Goal: Check status: Check status

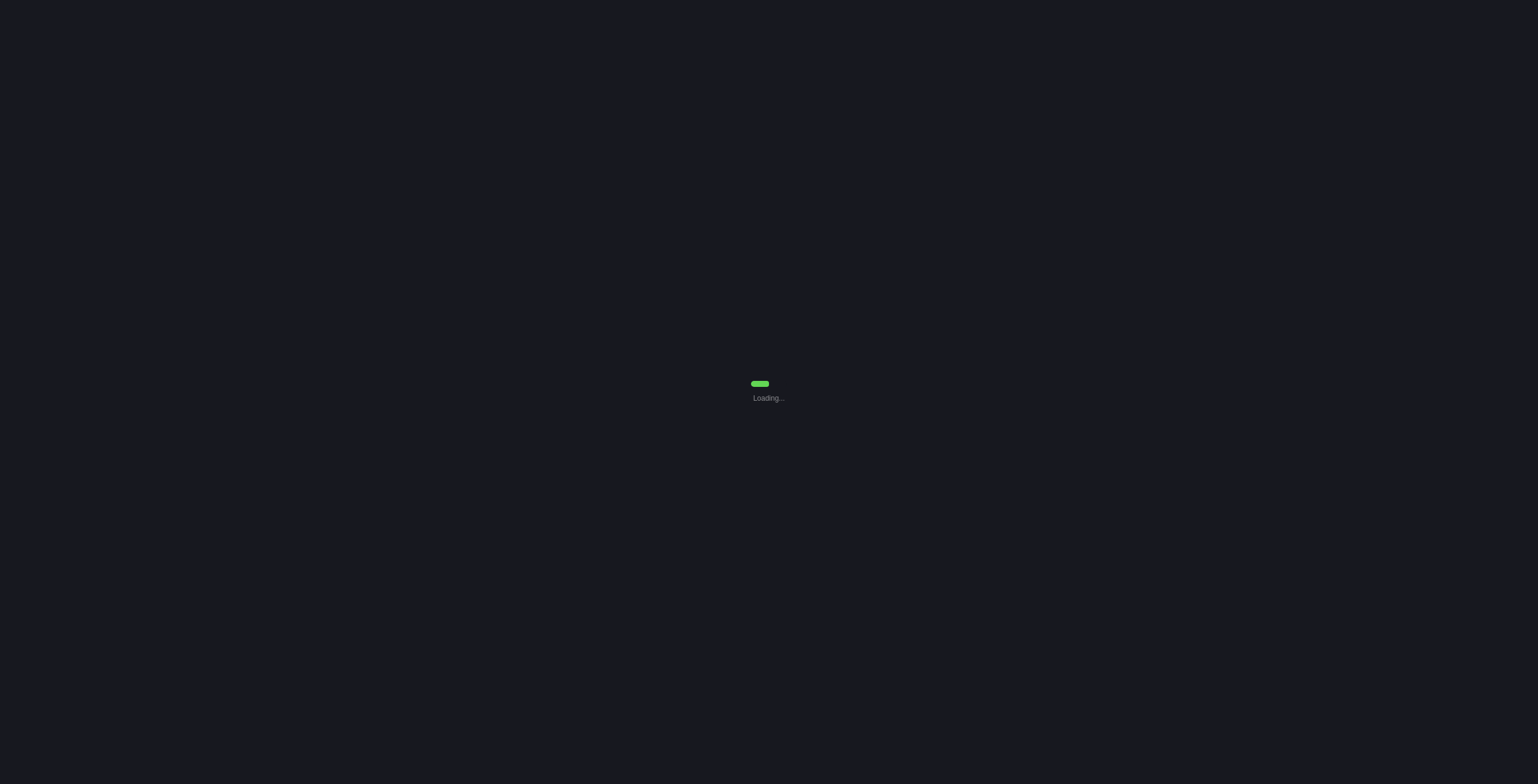
select select "7"
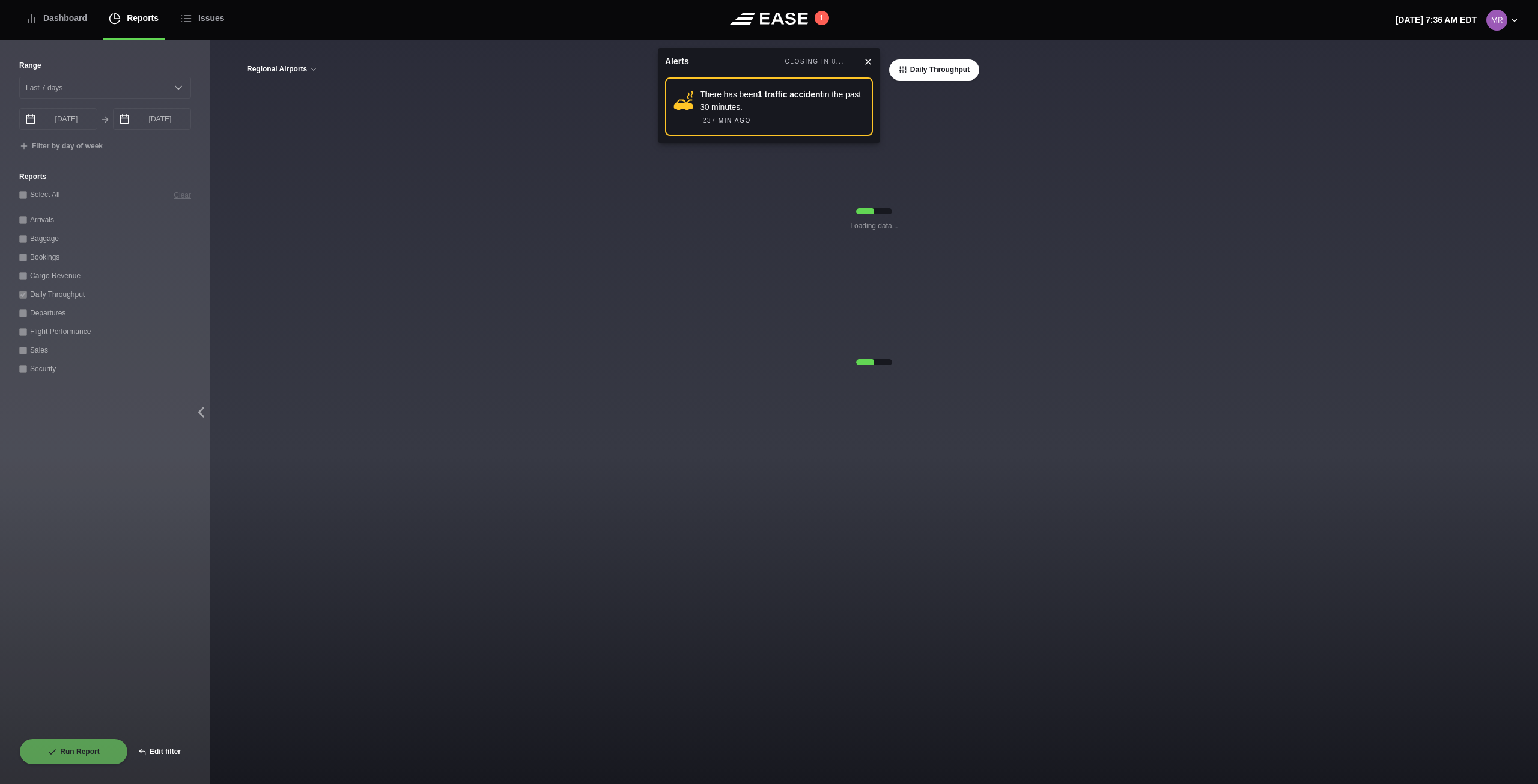
click at [867, 57] on icon at bounding box center [868, 62] width 10 height 10
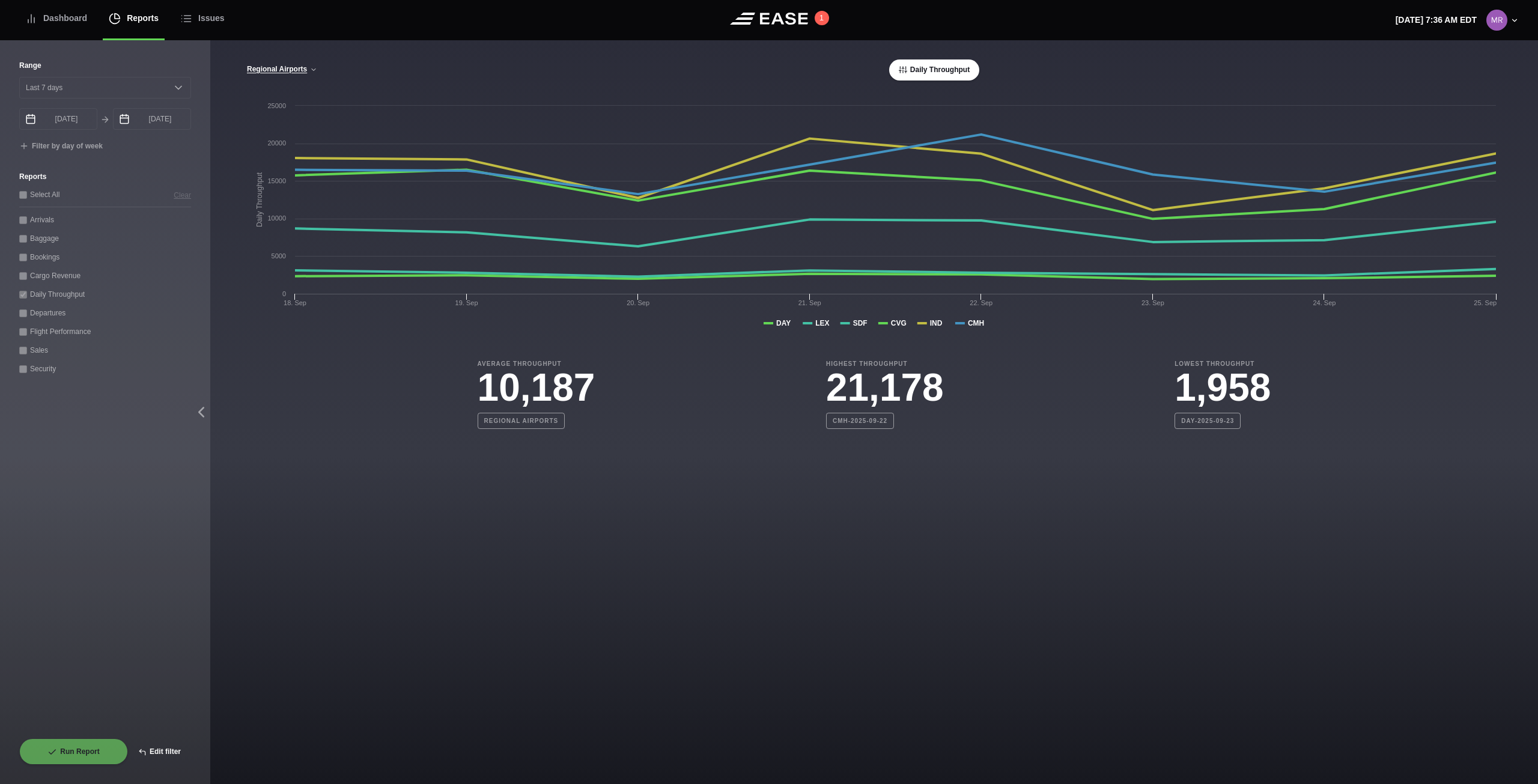
click at [172, 747] on button "Edit filter" at bounding box center [159, 751] width 63 height 26
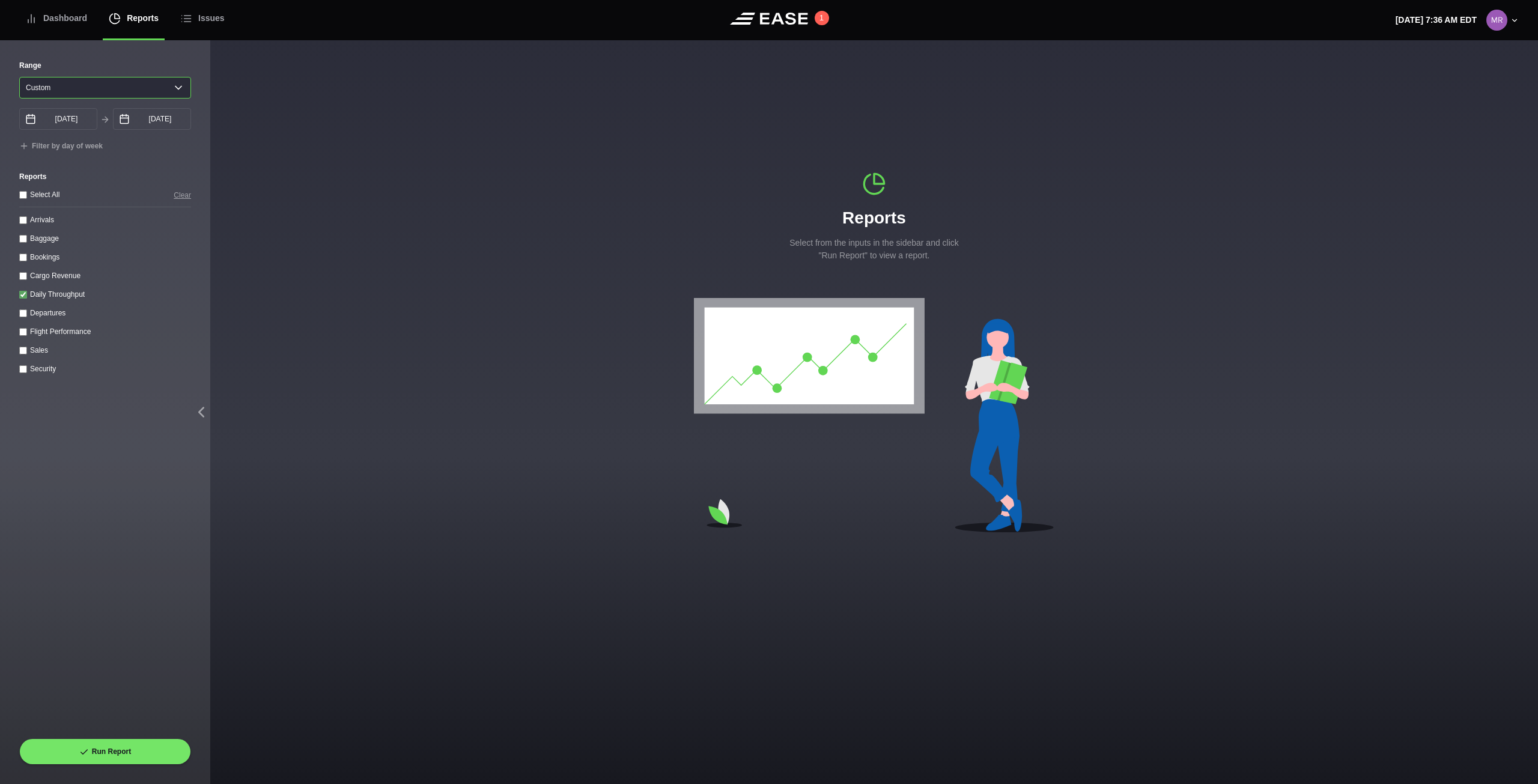
click at [178, 93] on select "[DATE] Last 7 days Last 14 days Last 30 days Last 6 weeks Custom" at bounding box center [105, 87] width 172 height 22
select select "7"
click at [19, 77] on select "[DATE] Last 7 days Last 14 days Last 30 days Last 6 weeks Custom" at bounding box center [105, 87] width 172 height 22
type input "[DATE]"
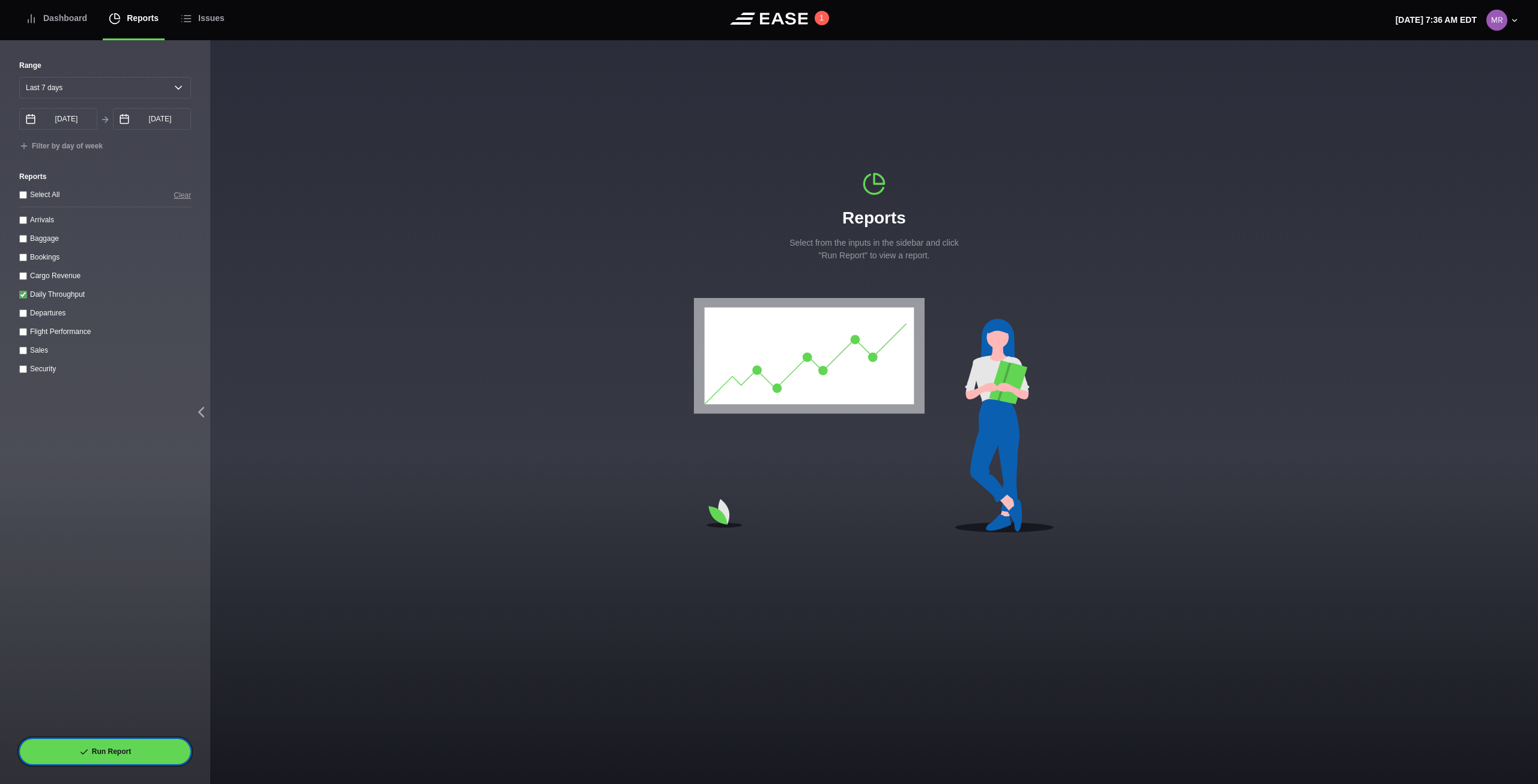
click at [132, 757] on button "Run Report" at bounding box center [105, 751] width 172 height 26
select select "7"
